Goal: Navigation & Orientation: Find specific page/section

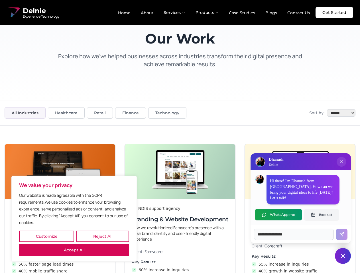
click at [46, 237] on button "Customize" at bounding box center [46, 236] width 55 height 11
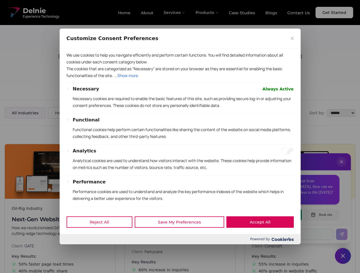
click at [103, 237] on div at bounding box center [180, 136] width 360 height 273
click at [74, 66] on p "We use cookies to help you navigate efficiently and perform certain functions. …" at bounding box center [179, 59] width 227 height 14
click at [180, 137] on div "Necessary Always Active Necessary cookies are required to enable the basic feat…" at bounding box center [179, 174] width 227 height 176
click at [341, 168] on div at bounding box center [180, 136] width 360 height 273
click at [278, 215] on div "Reject All Save My Preferences Accept All" at bounding box center [180, 222] width 241 height 24
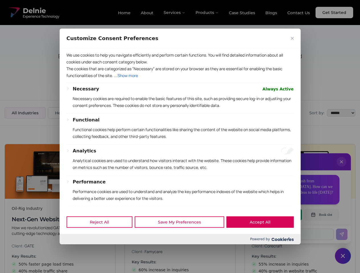
click at [321, 215] on div at bounding box center [180, 136] width 360 height 273
click at [343, 256] on div at bounding box center [180, 136] width 360 height 273
click at [175, 13] on div at bounding box center [180, 136] width 360 height 273
click at [207, 13] on div at bounding box center [180, 136] width 360 height 273
